Goal: Information Seeking & Learning: Learn about a topic

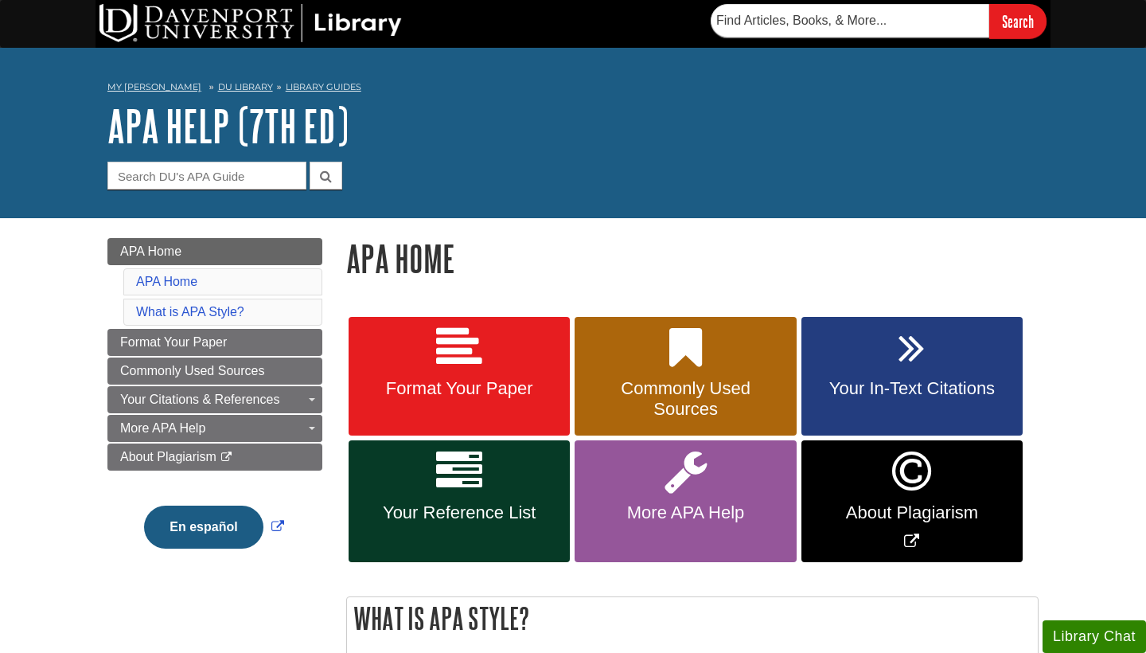
click at [470, 389] on span "Format Your Paper" at bounding box center [459, 388] width 197 height 21
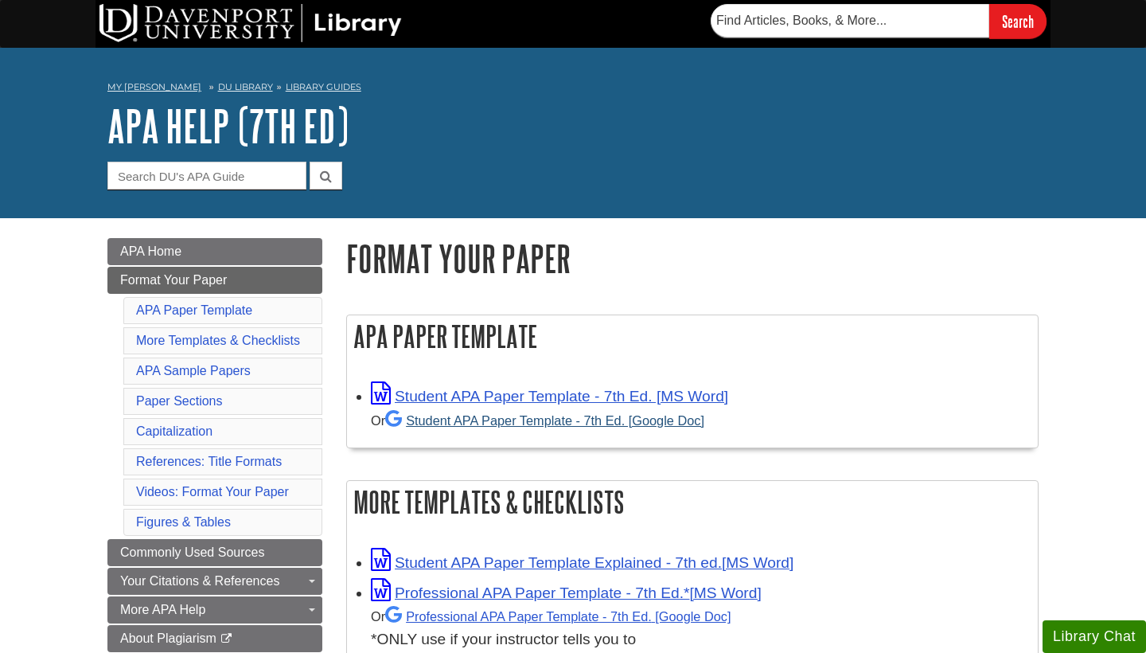
click at [487, 418] on link "Student APA Paper Template - 7th Ed. [Google Doc]" at bounding box center [544, 420] width 319 height 14
click at [201, 400] on link "Paper Sections" at bounding box center [179, 401] width 87 height 14
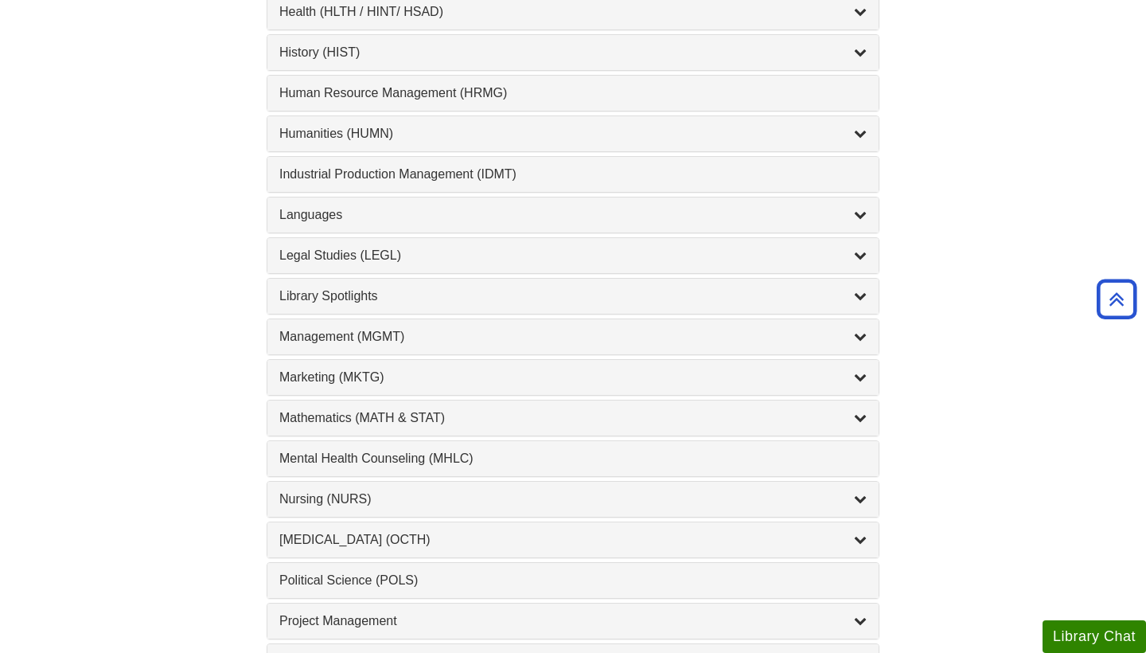
scroll to position [1114, 0]
click at [851, 508] on div "Nursing (NURS) , 14 guides" at bounding box center [572, 500] width 587 height 19
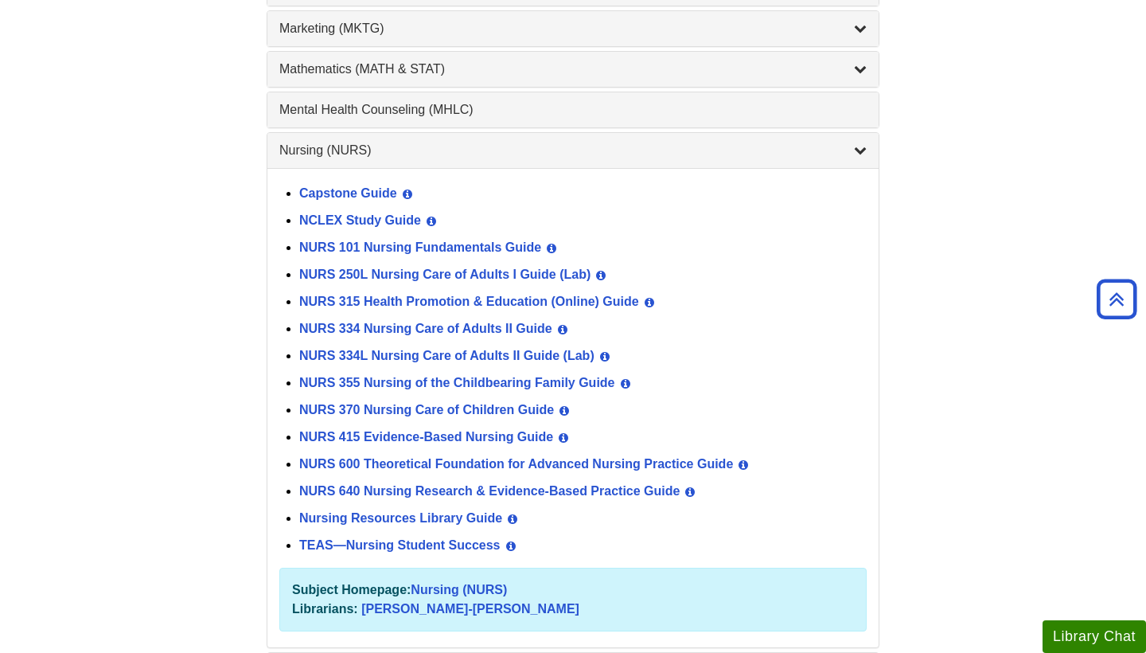
scroll to position [1433, 0]
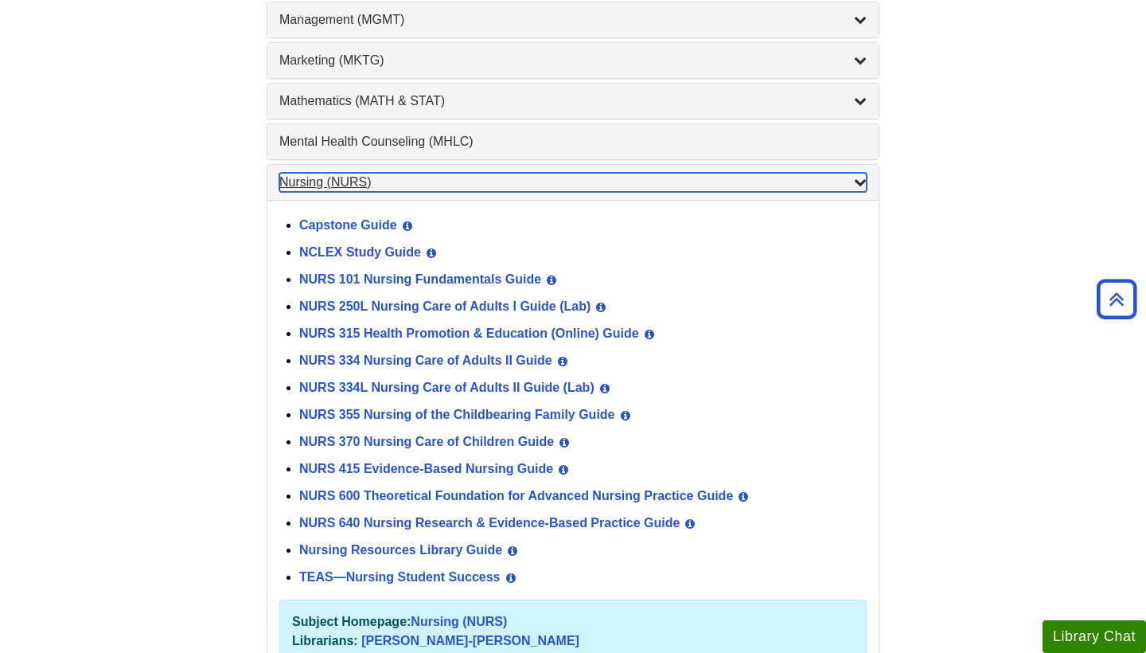
click at [857, 189] on div "List of Subjects" at bounding box center [860, 182] width 13 height 19
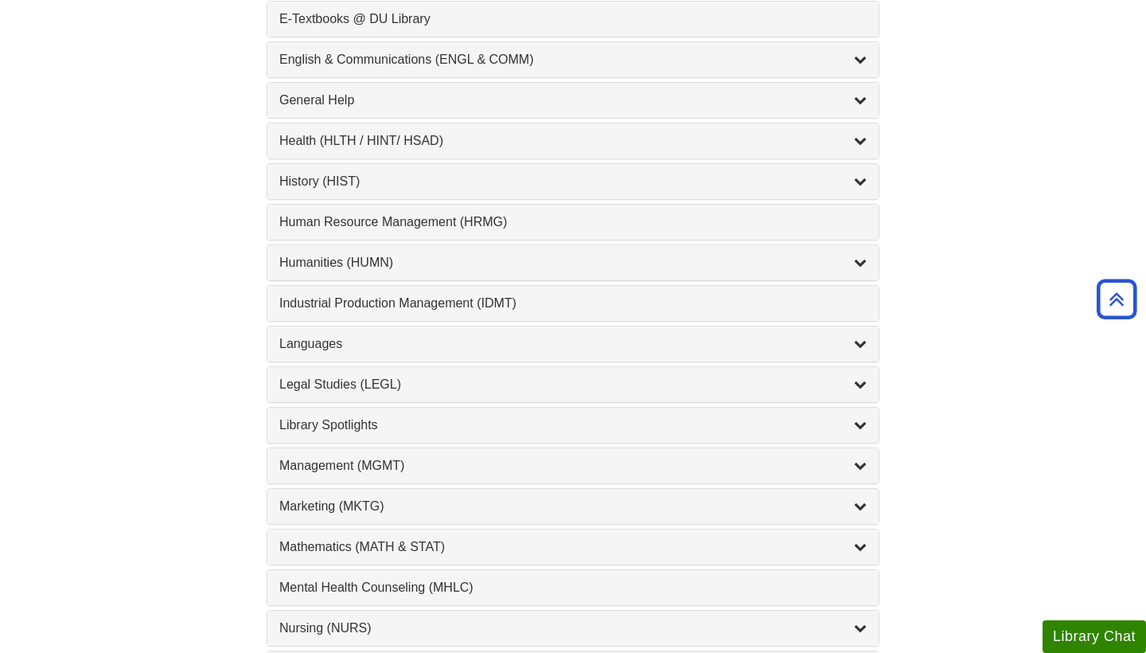
scroll to position [955, 0]
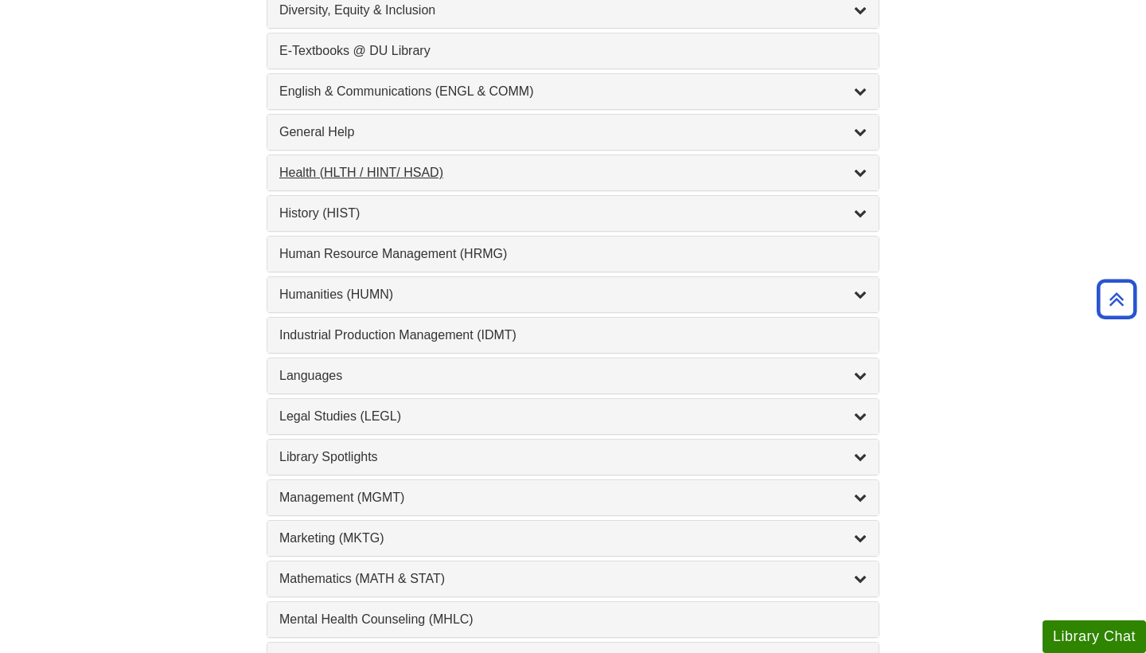
click at [861, 171] on icon "List of Subjects" at bounding box center [860, 172] width 13 height 13
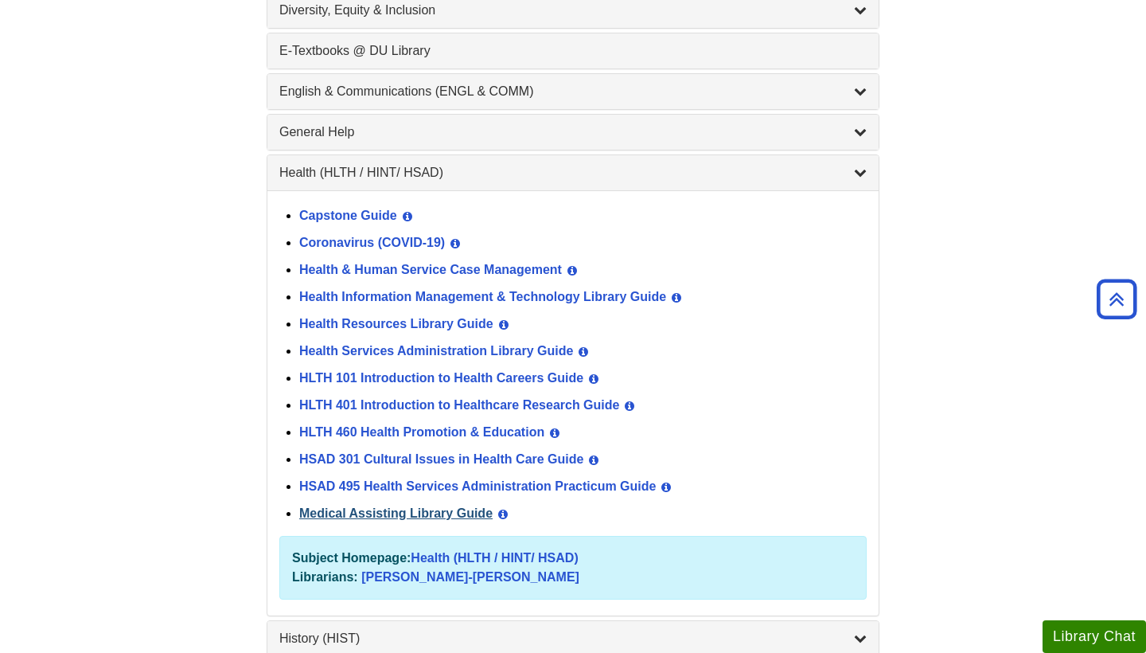
click at [441, 514] on link "Medical Assisting Library Guide" at bounding box center [395, 513] width 193 height 14
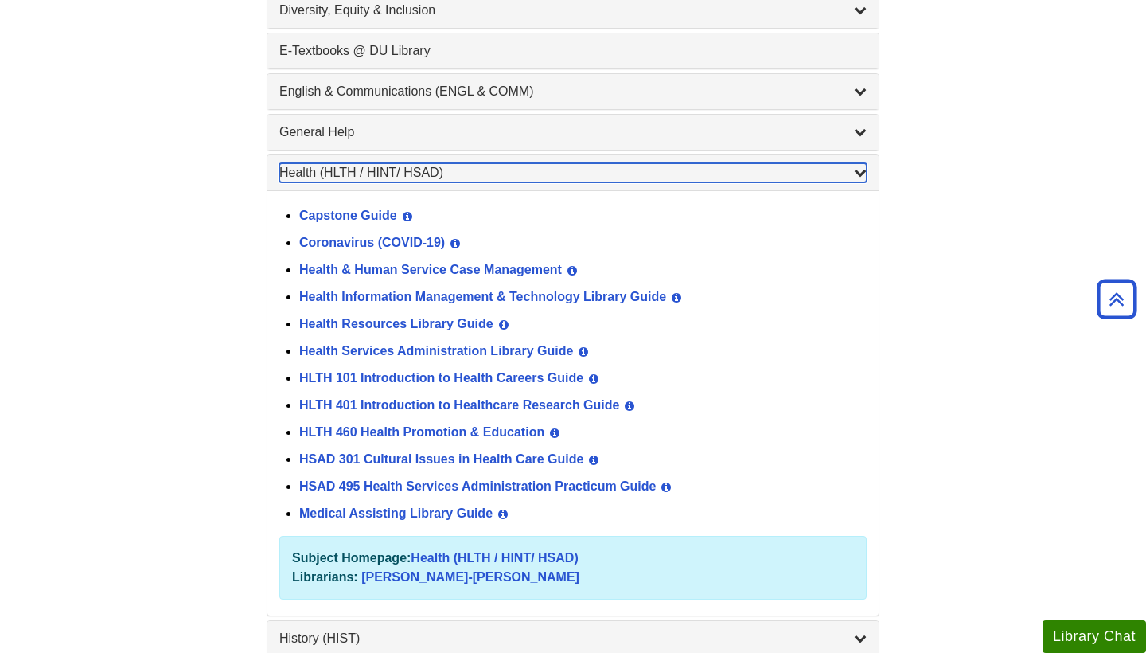
click at [859, 177] on icon "List of Subjects" at bounding box center [860, 172] width 13 height 13
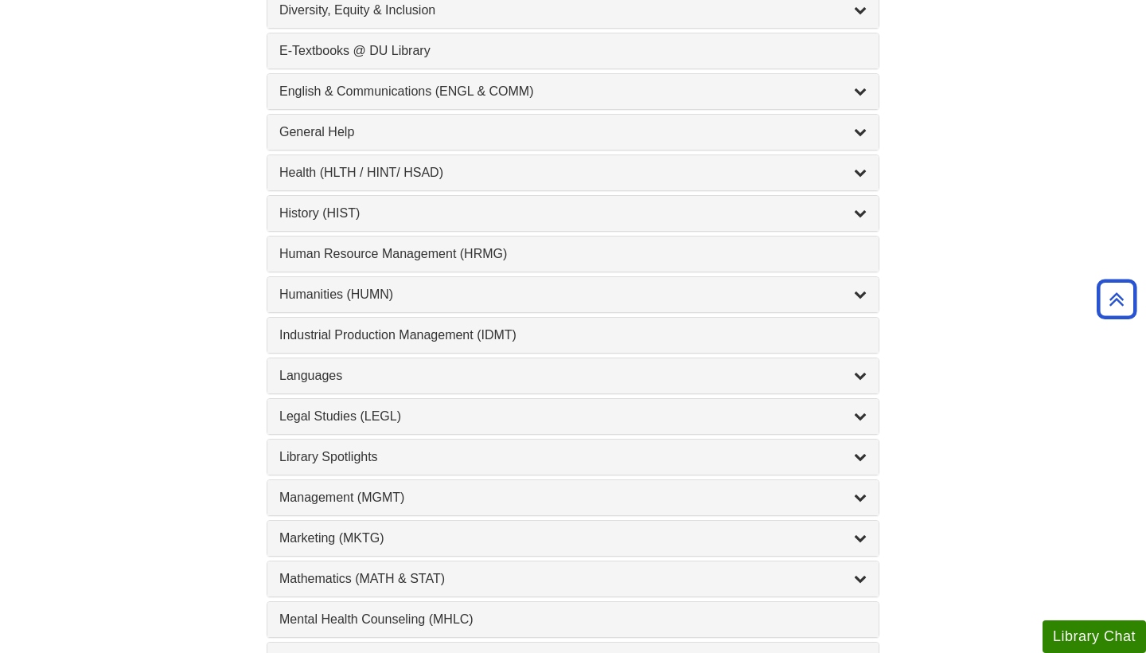
click at [946, 178] on div "Find a Library Guide Find a Library Guide Guide Search Terms Courses & Subjects…" at bounding box center [573, 230] width 955 height 1955
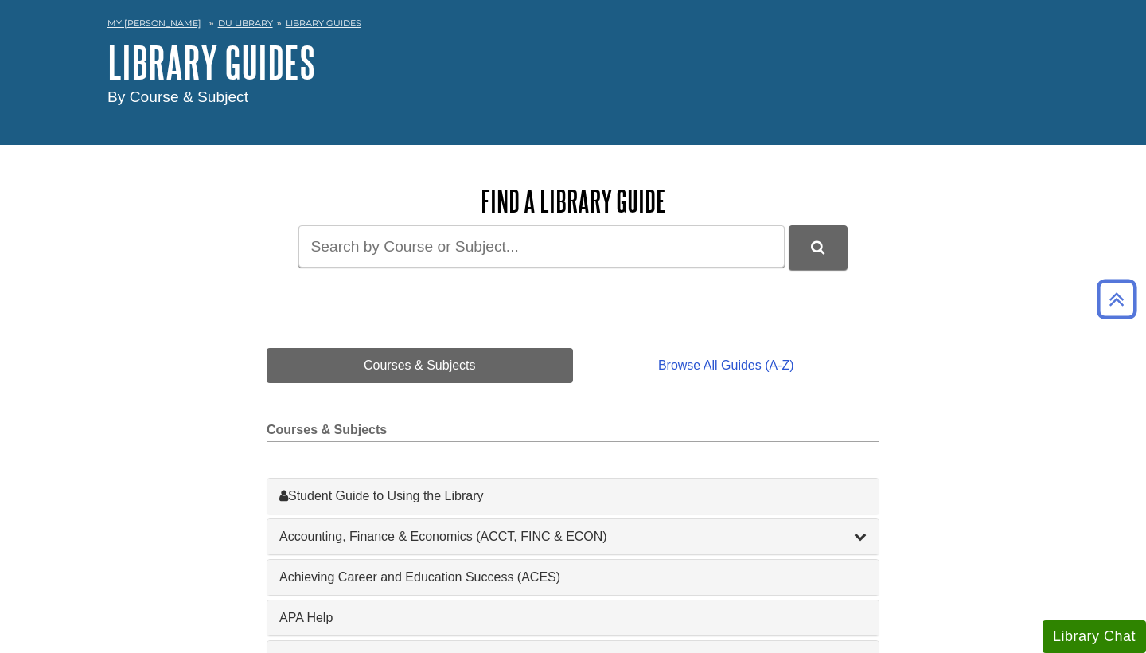
scroll to position [0, 0]
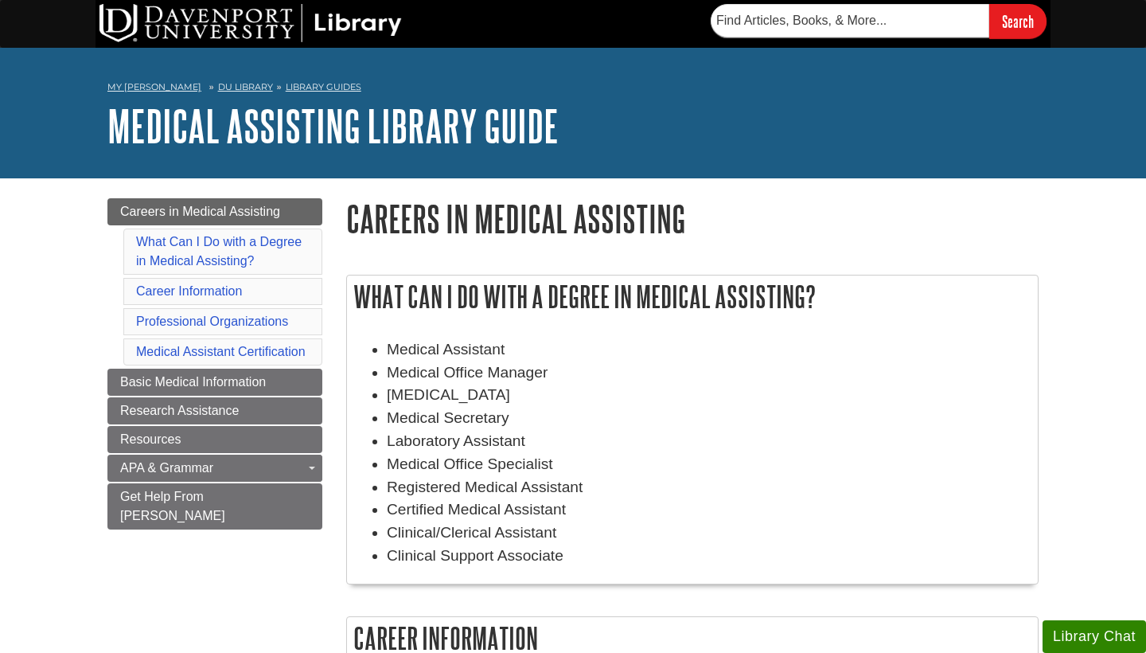
click at [564, 585] on div "What Can I Do with a Degree in Medical Assisting? Medical Assistant Medical Off…" at bounding box center [692, 438] width 692 height 326
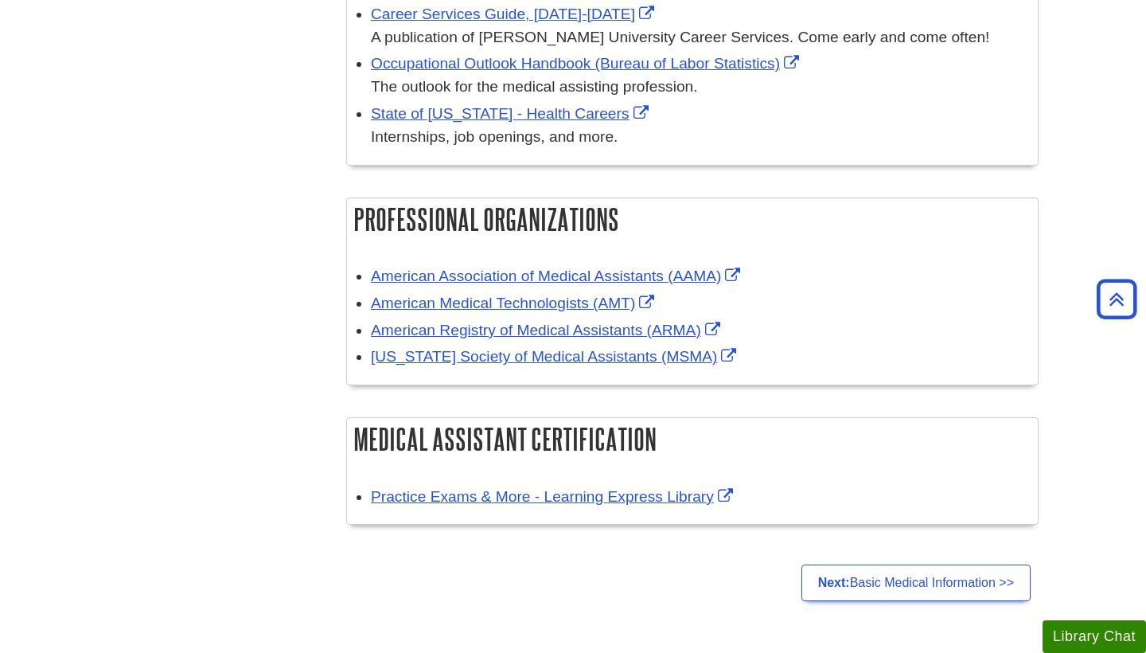
scroll to position [732, 0]
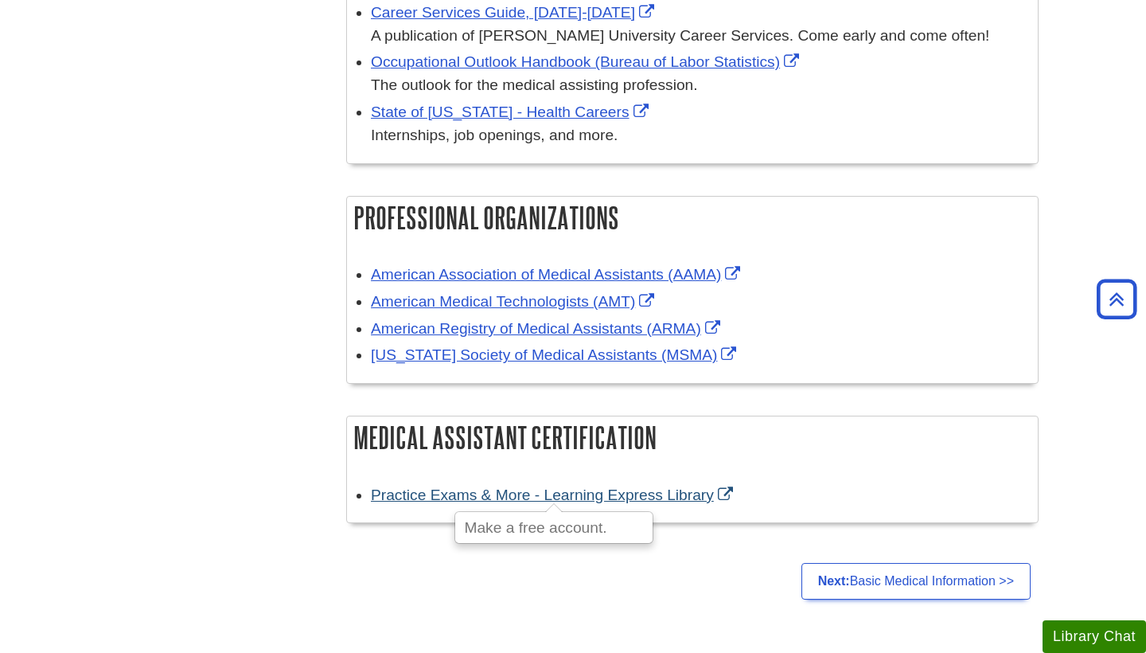
click at [439, 486] on link "Practice Exams & More - Learning Express Library" at bounding box center [554, 494] width 366 height 17
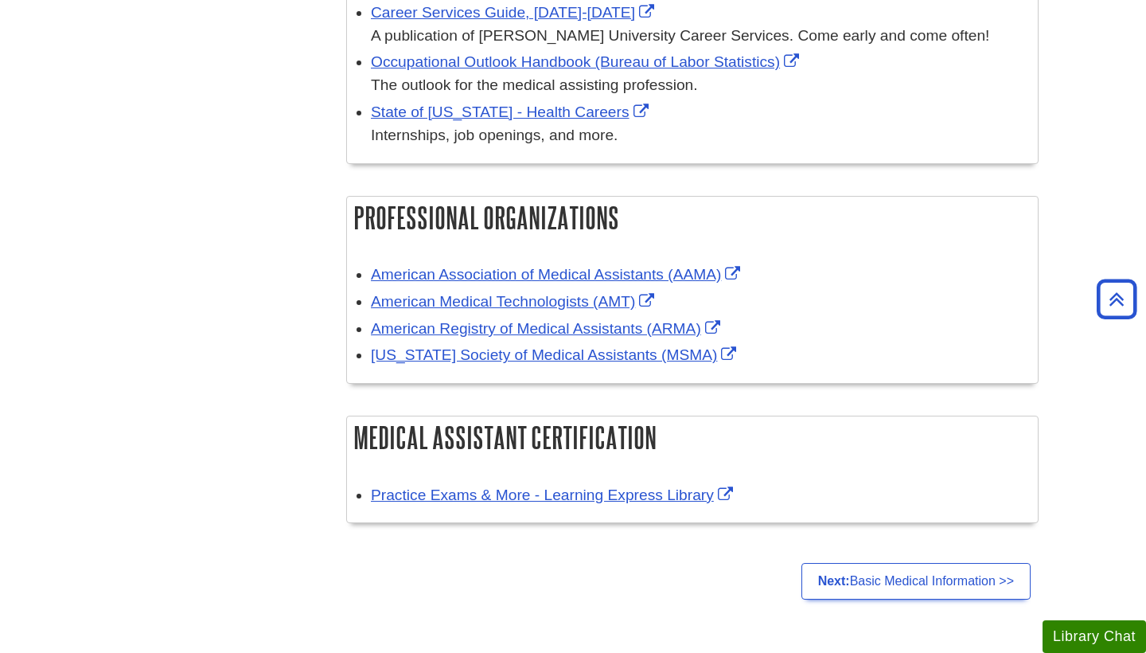
click at [287, 384] on div "Menu Careers in Medical Assisting What Can I Do with a Degree in Medical Assist…" at bounding box center [573, 27] width 955 height 1162
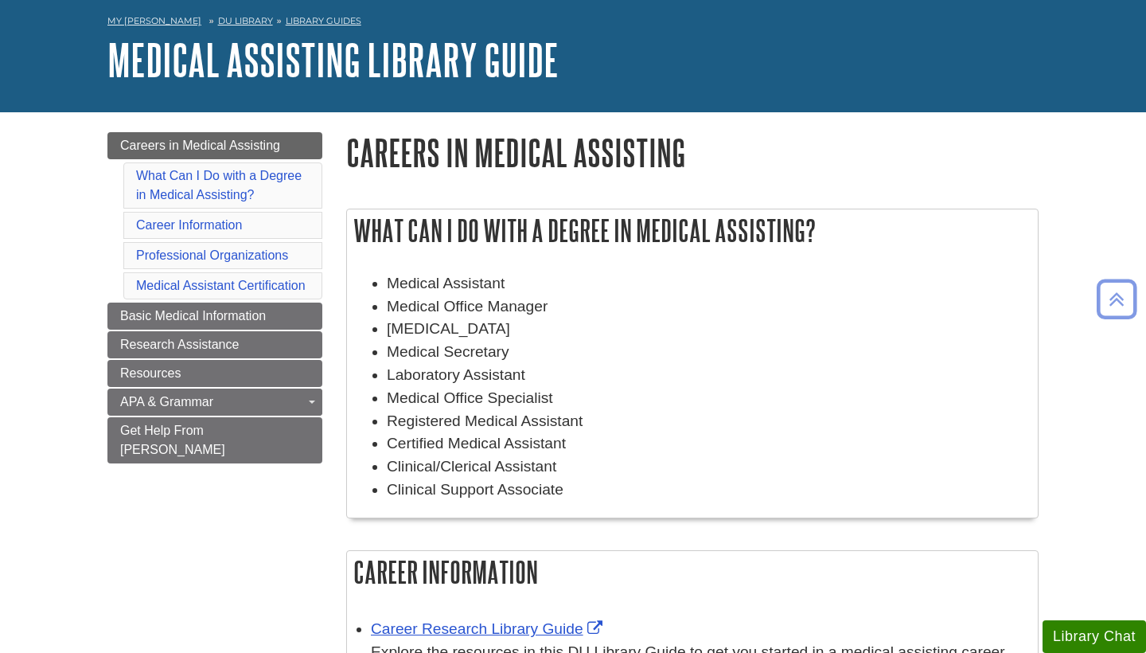
scroll to position [64, 0]
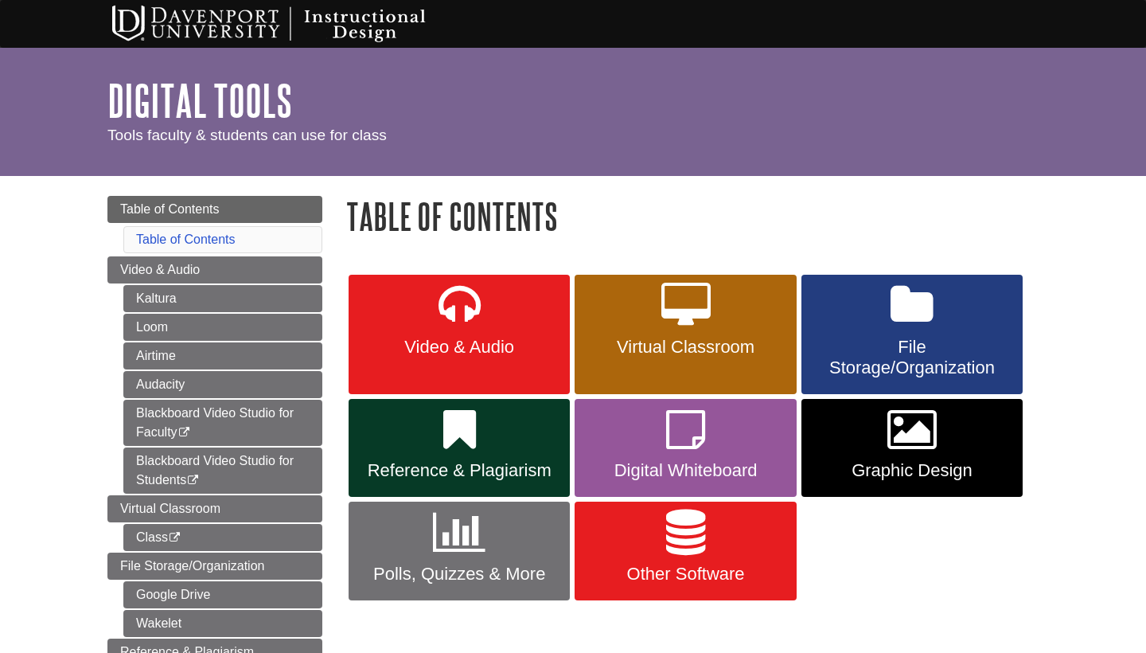
click at [698, 360] on link "Virtual Classroom" at bounding box center [685, 334] width 221 height 119
click at [491, 571] on span "Polls, Quizzes & More" at bounding box center [459, 573] width 197 height 21
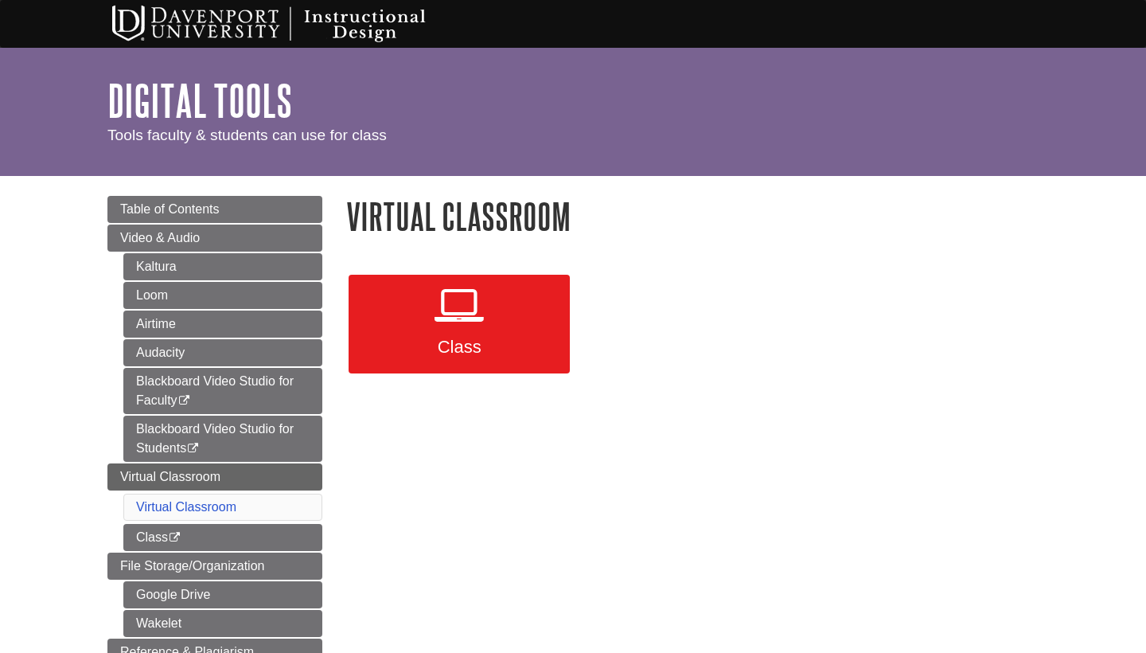
click at [438, 322] on icon at bounding box center [459, 306] width 49 height 46
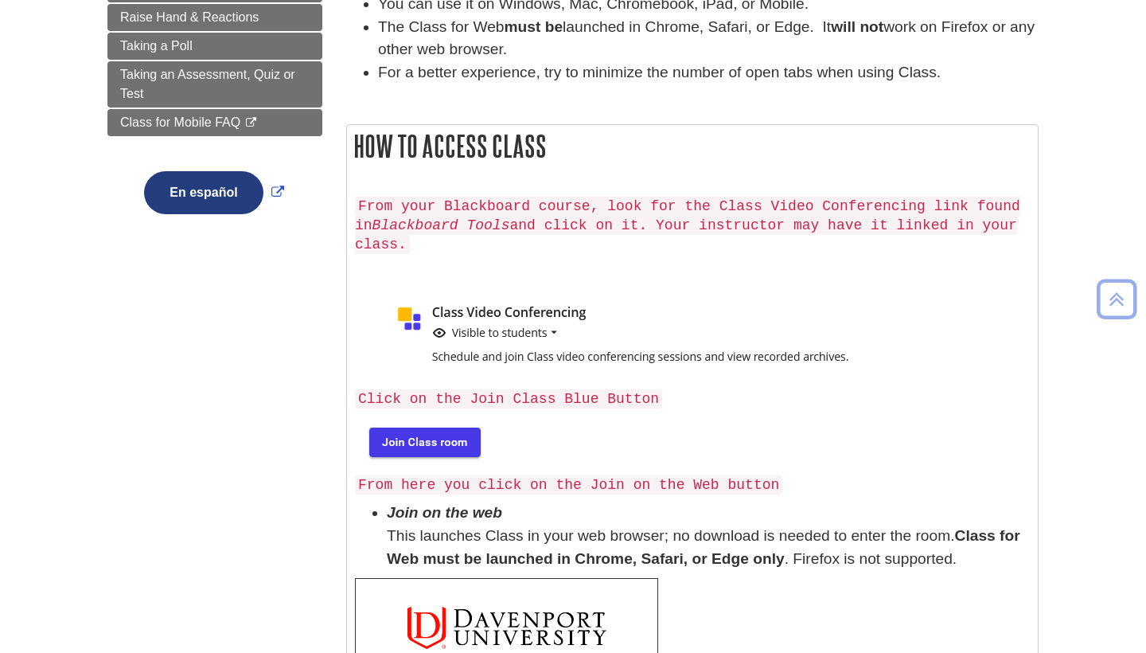
scroll to position [350, 0]
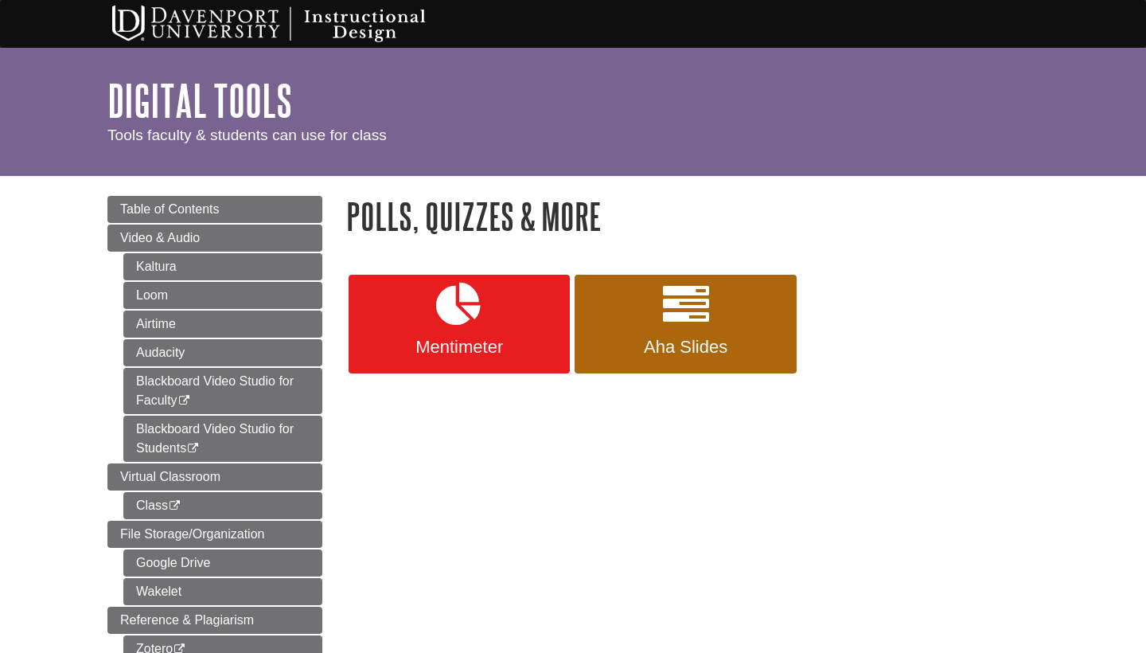
click at [474, 345] on span "Mentimeter" at bounding box center [459, 347] width 197 height 21
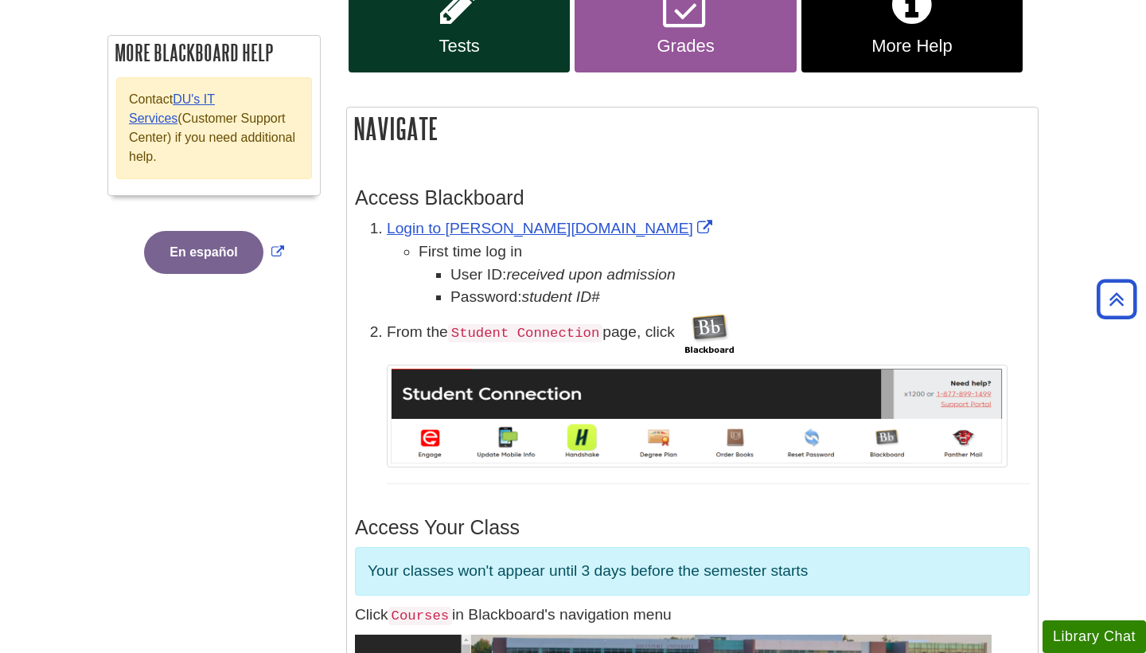
scroll to position [318, 0]
